Goal: Transaction & Acquisition: Purchase product/service

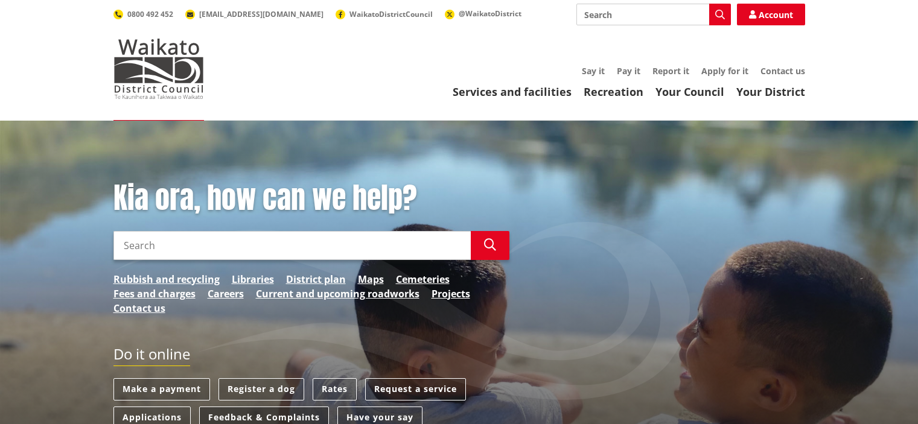
scroll to position [121, 0]
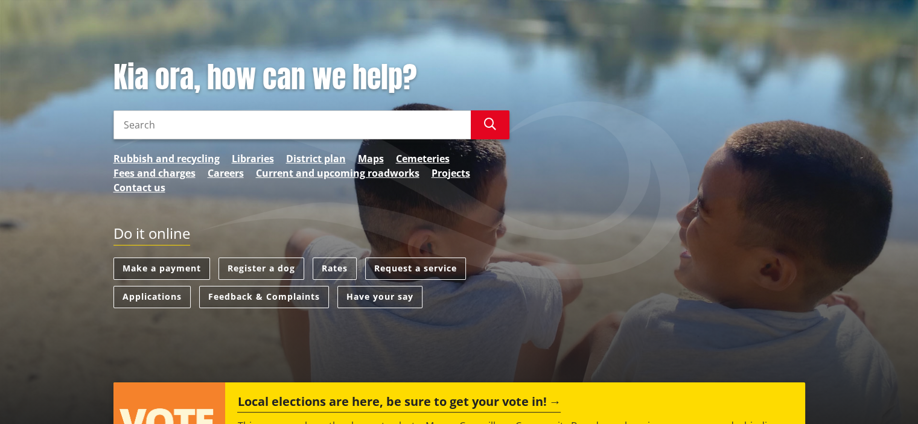
click at [166, 276] on link "Make a payment" at bounding box center [161, 269] width 97 height 22
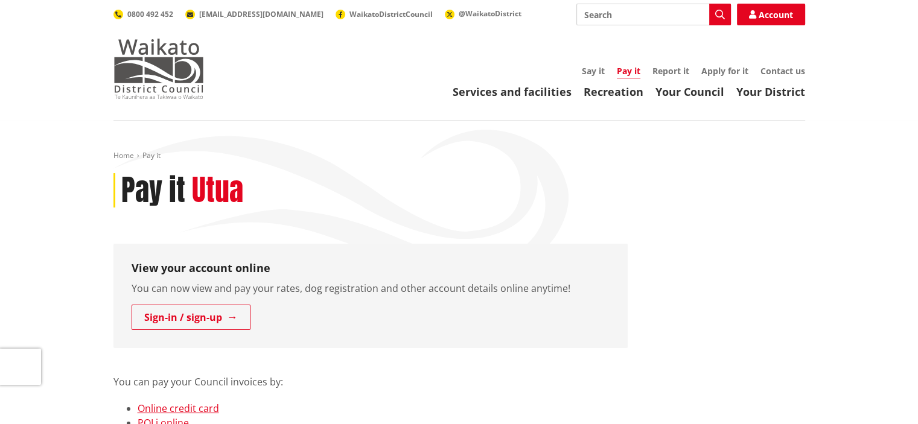
click at [157, 67] on img at bounding box center [158, 69] width 91 height 60
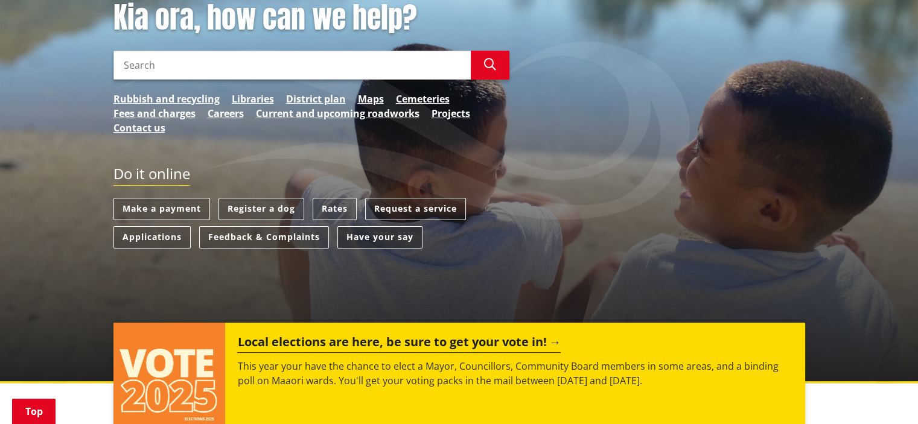
scroll to position [181, 0]
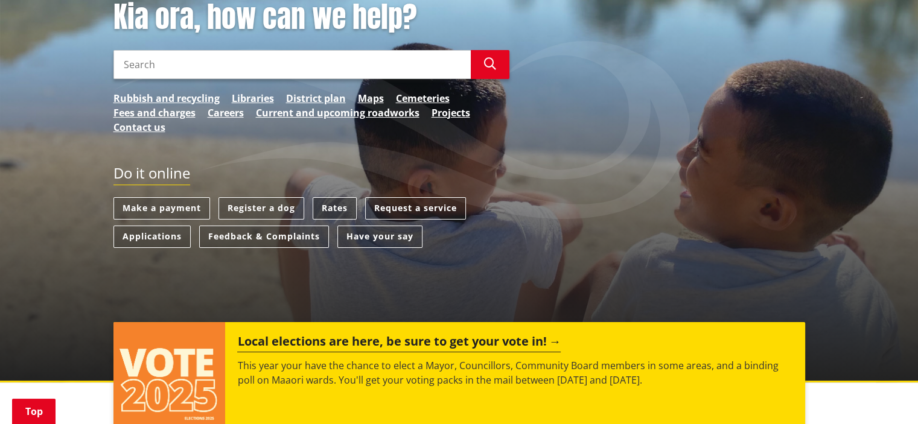
click at [343, 213] on link "Rates" at bounding box center [335, 208] width 44 height 22
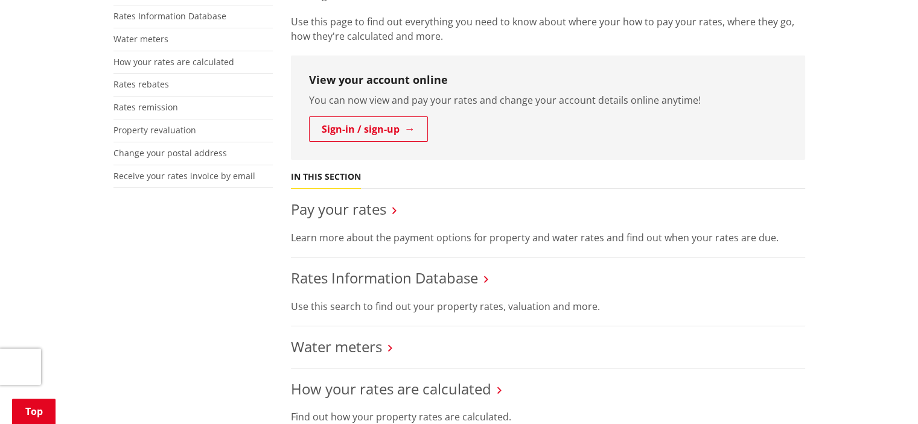
scroll to position [422, 0]
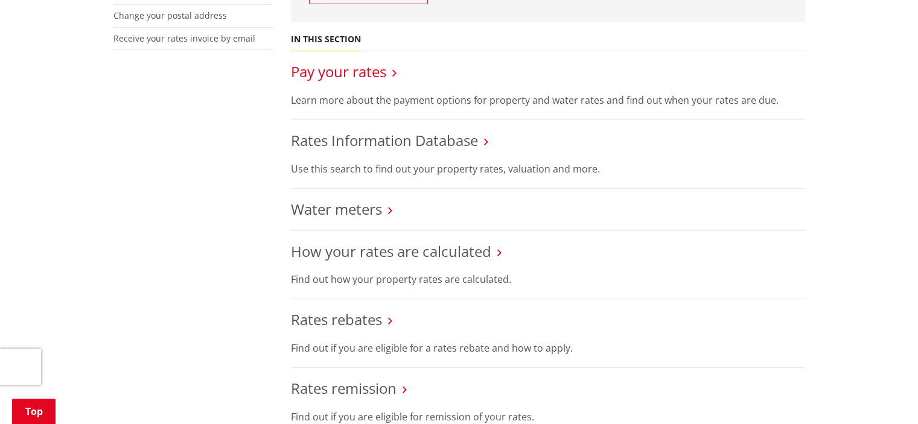
click at [363, 78] on link "Pay your rates" at bounding box center [338, 72] width 95 height 20
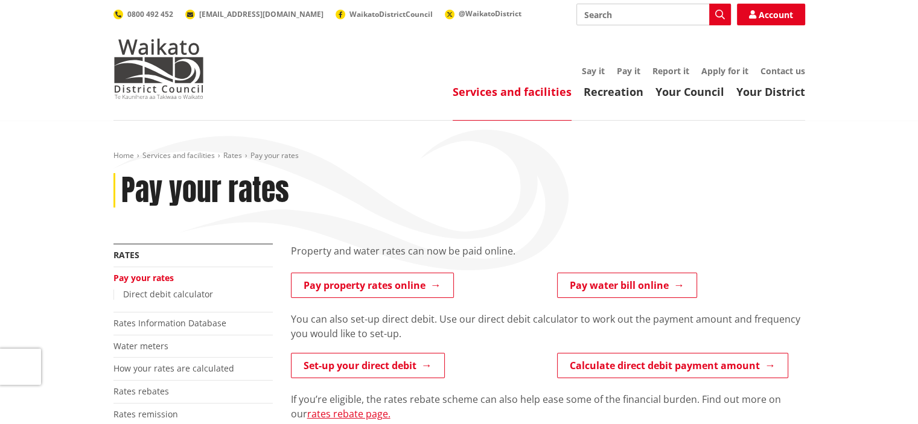
scroll to position [121, 0]
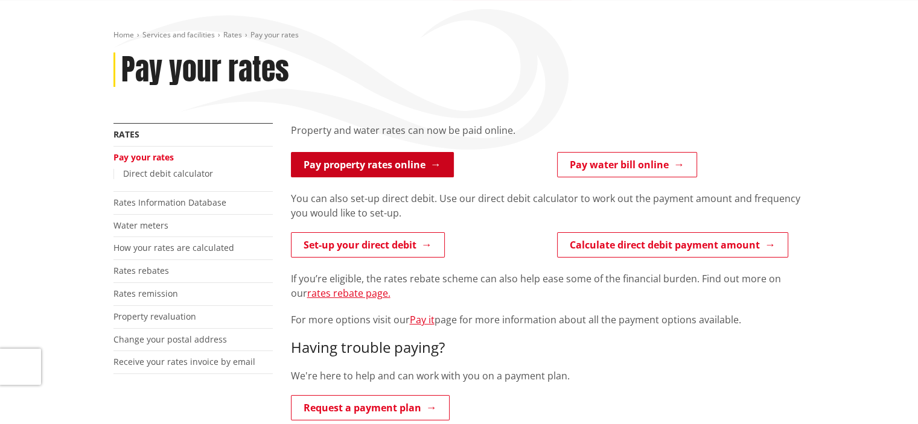
click at [409, 170] on link "Pay property rates online" at bounding box center [372, 164] width 163 height 25
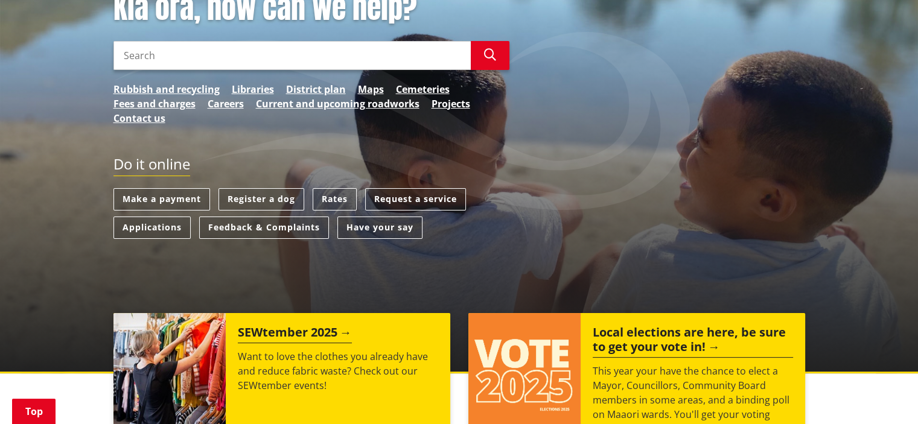
scroll to position [121, 0]
